Goal: Task Accomplishment & Management: Complete application form

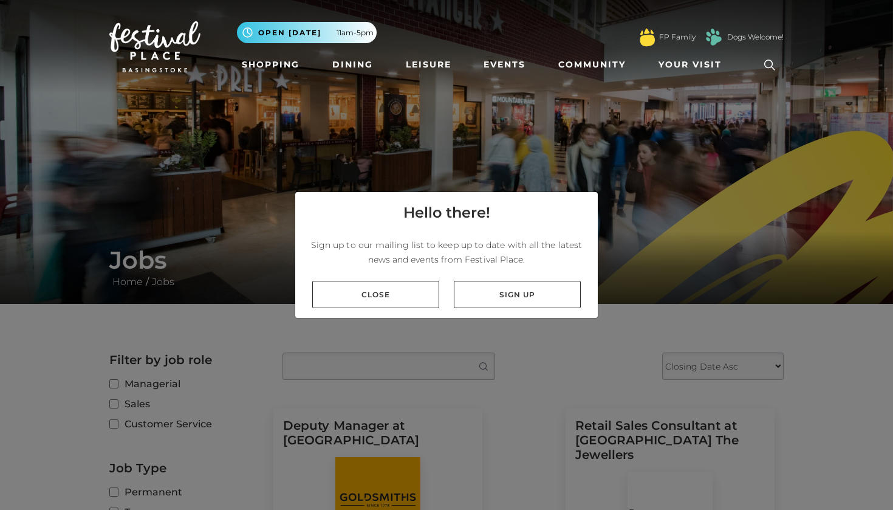
click at [415, 308] on div "Close Sign up" at bounding box center [446, 294] width 302 height 47
click at [406, 289] on link "Close" at bounding box center [375, 294] width 127 height 27
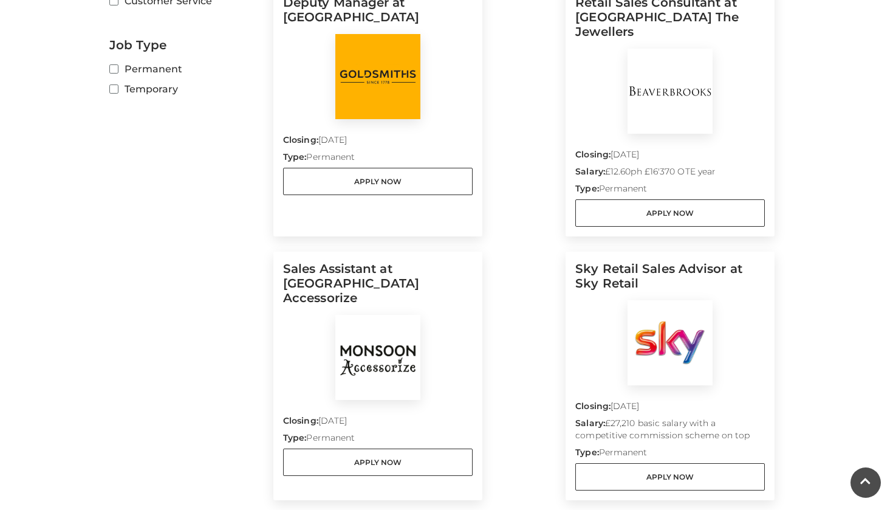
scroll to position [411, 0]
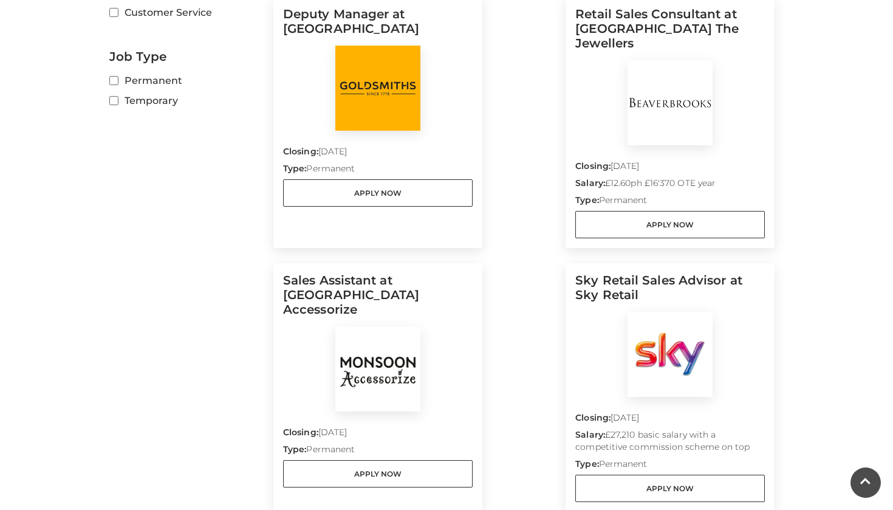
click at [375, 336] on img at bounding box center [377, 368] width 85 height 85
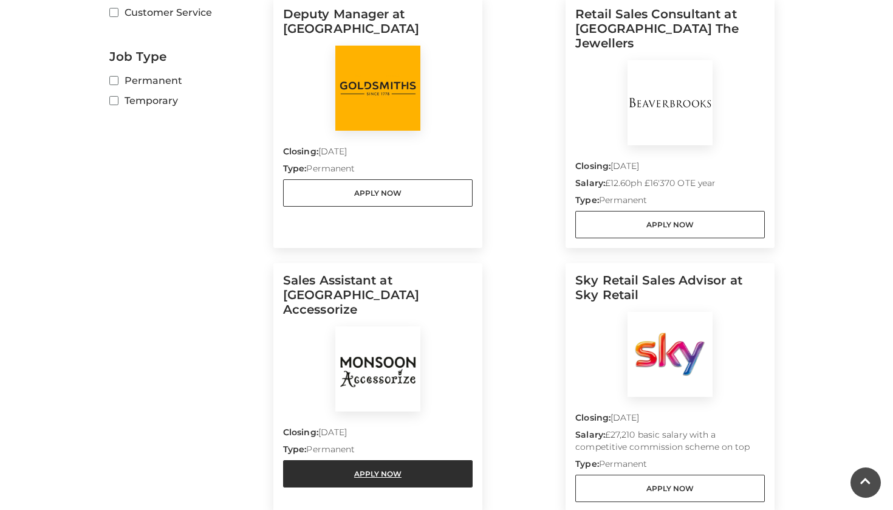
click at [356, 460] on link "Apply Now" at bounding box center [377, 473] width 189 height 27
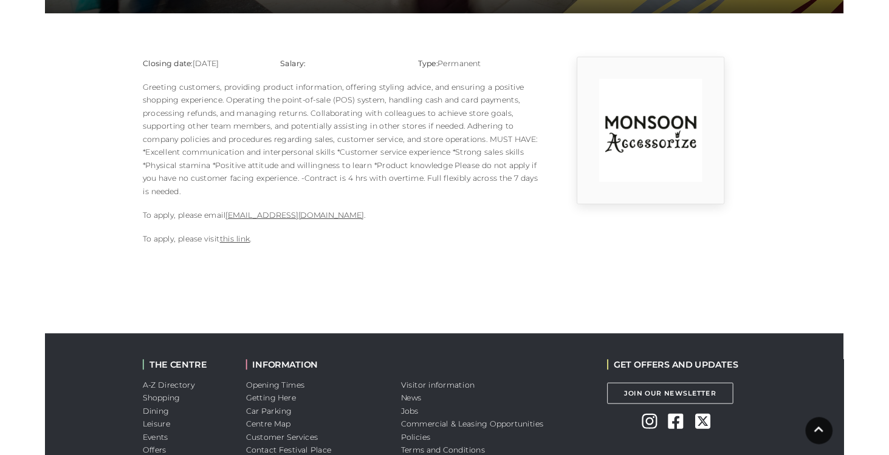
scroll to position [290, 0]
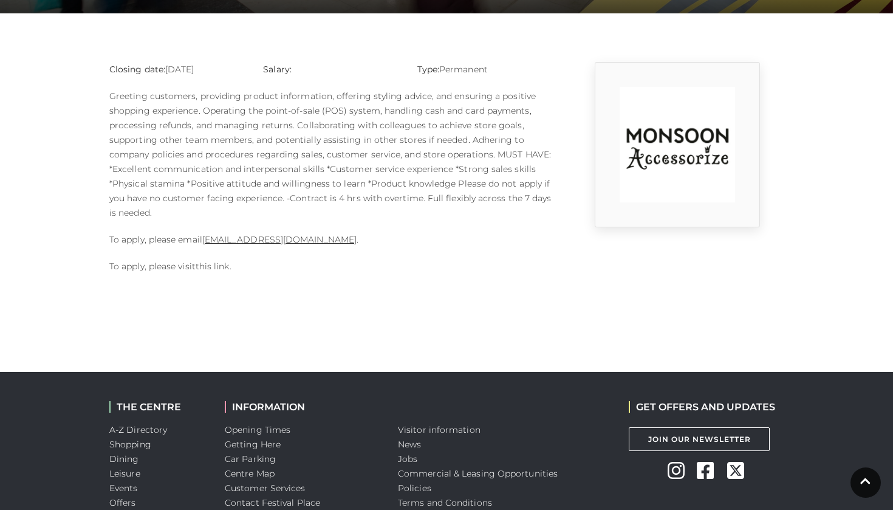
click at [208, 263] on link "this link" at bounding box center [213, 266] width 34 height 11
click at [206, 266] on link "this link" at bounding box center [213, 266] width 34 height 11
click at [258, 239] on link "1124m@monsoonmail.rms-metro.com" at bounding box center [279, 239] width 154 height 11
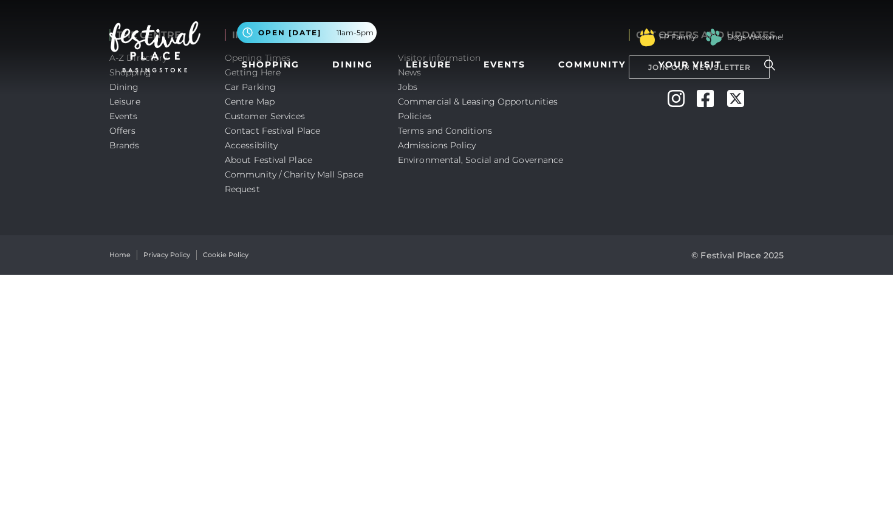
click at [290, 275] on html "Skip to Navigation Skip to Content Toggle navigation .st5{fill:none;stroke:#FFF…" at bounding box center [446, 137] width 893 height 275
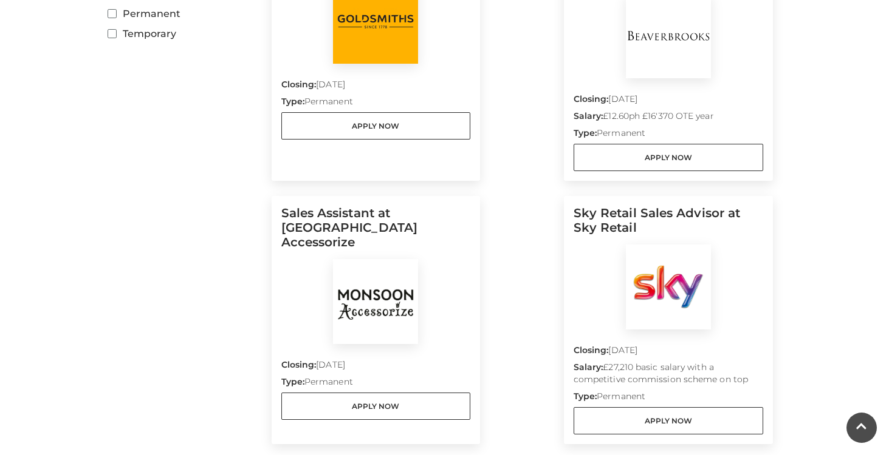
scroll to position [482, 0]
